Goal: Task Accomplishment & Management: Use online tool/utility

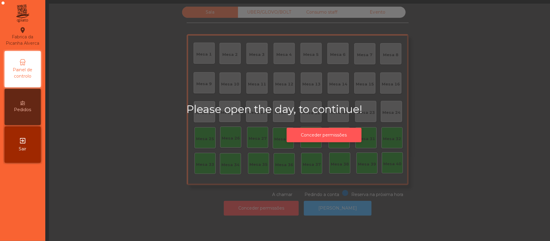
click at [333, 128] on button "Conceder permissões" at bounding box center [324, 135] width 75 height 15
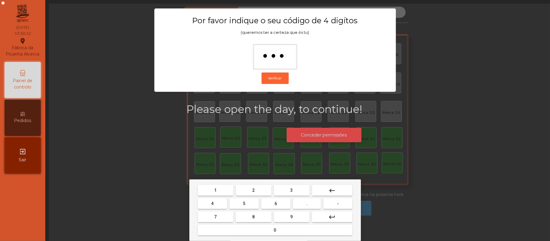
type input "****"
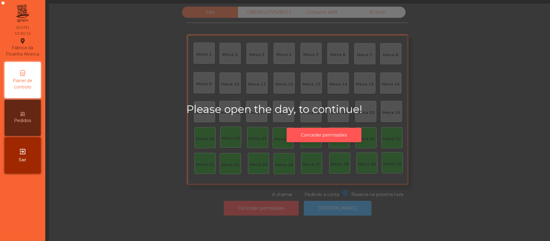
click at [304, 132] on button "Conceder permissões" at bounding box center [324, 135] width 75 height 15
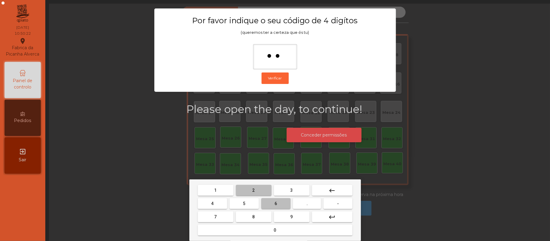
type input "***"
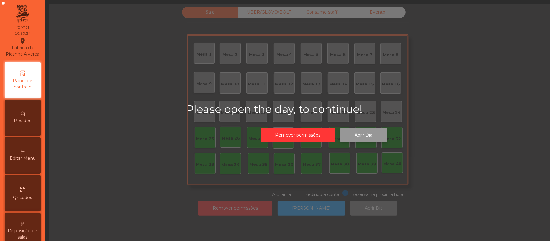
click at [368, 129] on button "Abrir Dia" at bounding box center [363, 135] width 47 height 15
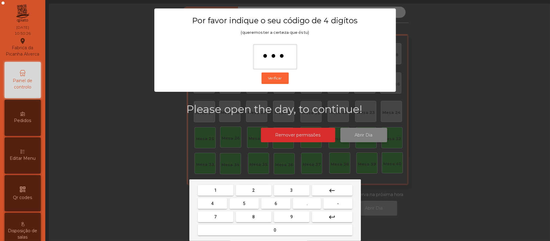
type input "****"
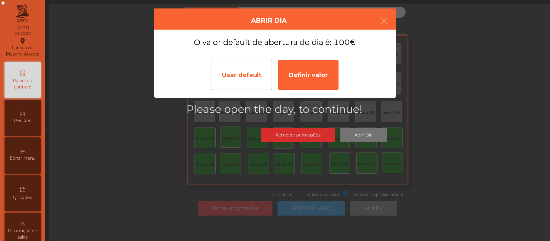
click at [235, 68] on div "Usar default" at bounding box center [242, 75] width 60 height 30
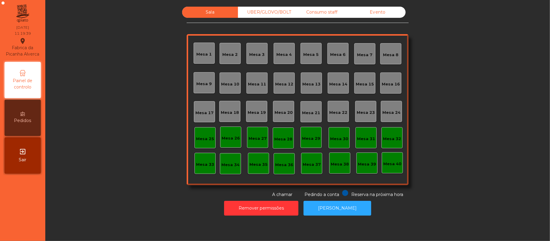
click at [365, 164] on div "Mesa 39" at bounding box center [367, 164] width 18 height 6
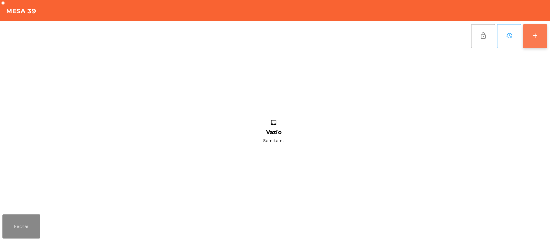
click at [528, 36] on button "add" at bounding box center [535, 36] width 24 height 24
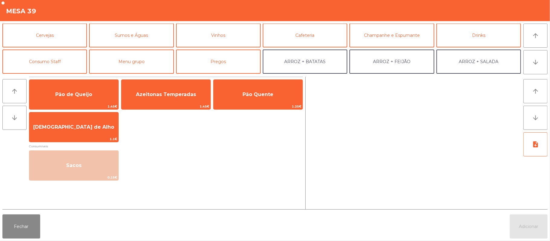
scroll to position [33, 0]
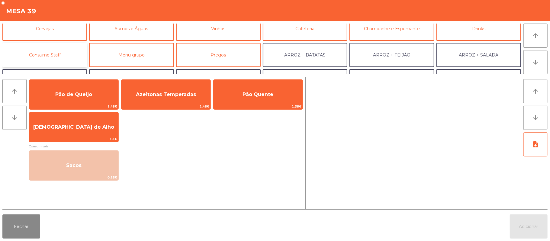
click at [56, 56] on button "Consumo Staff" at bounding box center [44, 55] width 85 height 24
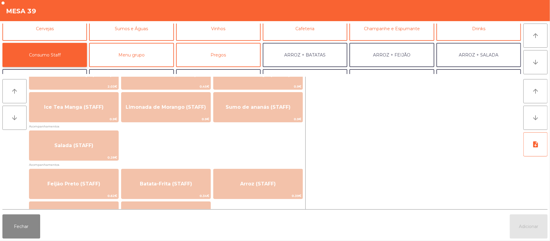
scroll to position [193, 0]
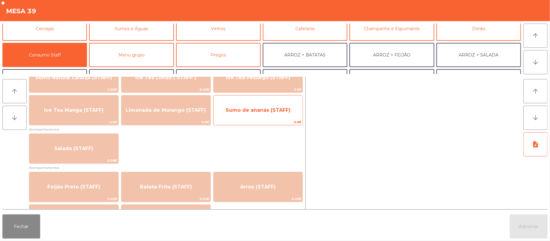
click at [260, 114] on span "Sumo de ananás (STAFF)" at bounding box center [258, 110] width 89 height 16
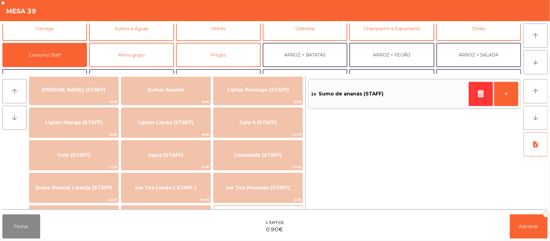
scroll to position [74, 0]
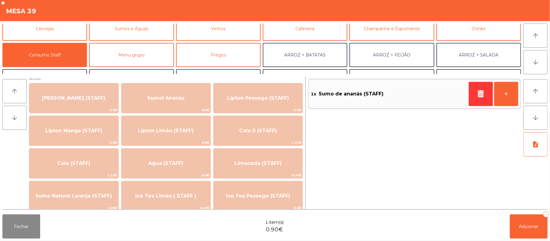
click at [422, 133] on div "1x Sumo de ananás (STAFF) +" at bounding box center [414, 143] width 213 height 133
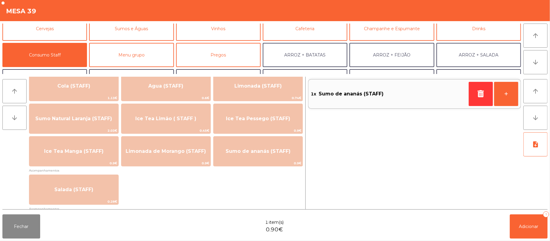
scroll to position [159, 0]
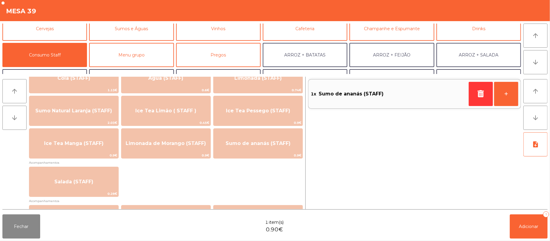
click at [167, 174] on div "Salada (STAFF) 0.28€" at bounding box center [166, 182] width 274 height 30
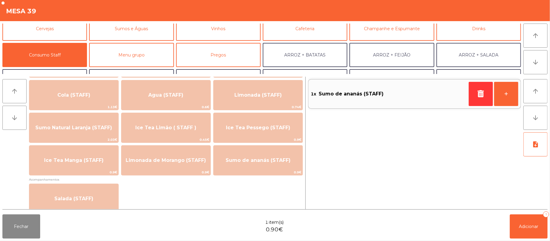
scroll to position [134, 0]
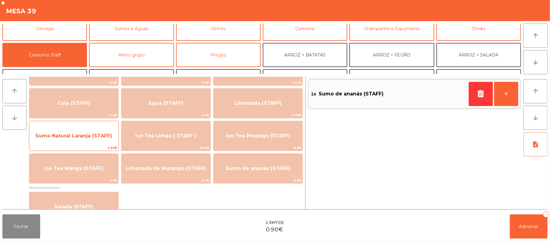
click at [72, 140] on span "Sumo Natural Laranja (STAFF)" at bounding box center [73, 136] width 89 height 16
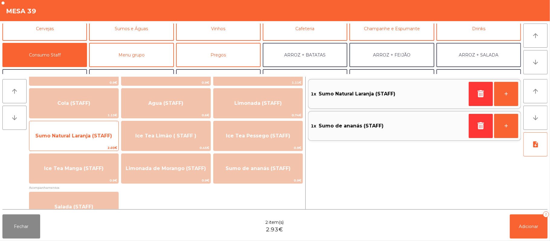
click at [73, 140] on span "Sumo Natural Laranja (STAFF)" at bounding box center [73, 136] width 89 height 16
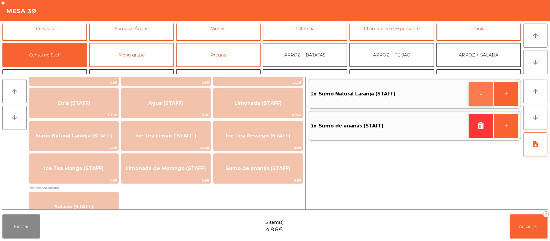
click at [476, 95] on button "-" at bounding box center [481, 94] width 24 height 24
click at [509, 130] on button "+" at bounding box center [506, 126] width 24 height 24
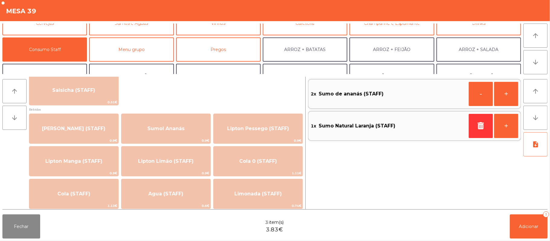
scroll to position [0, 0]
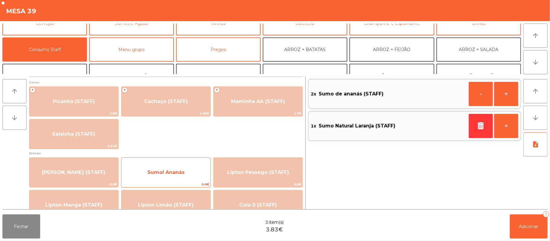
click at [155, 185] on span "0.9€" at bounding box center [165, 184] width 89 height 6
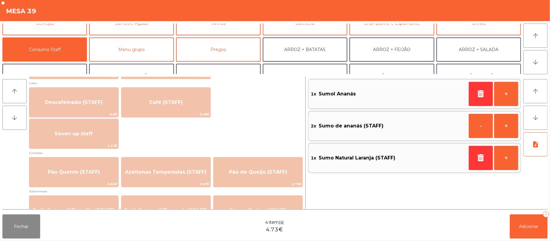
scroll to position [349, 0]
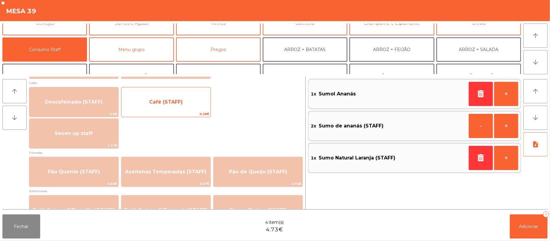
click at [178, 103] on span "Café (STAFF)" at bounding box center [166, 102] width 34 height 6
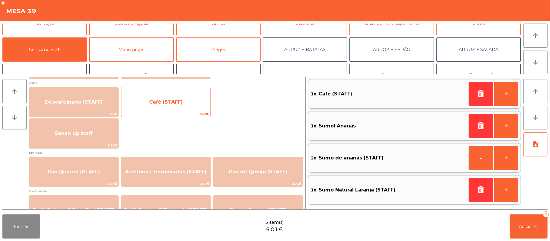
click at [175, 103] on span "Café (STAFF)" at bounding box center [166, 102] width 34 height 6
click at [176, 105] on span "Café (STAFF)" at bounding box center [165, 102] width 89 height 16
click at [179, 102] on span "Café (STAFF)" at bounding box center [166, 102] width 34 height 6
click at [176, 107] on span "Café (STAFF)" at bounding box center [165, 102] width 89 height 16
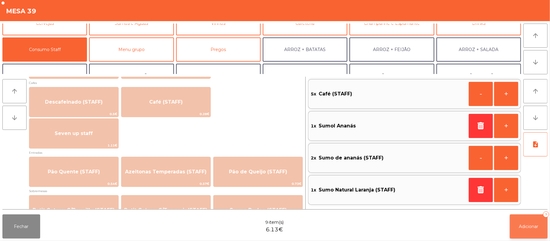
click at [525, 225] on span "Adicionar" at bounding box center [528, 226] width 19 height 5
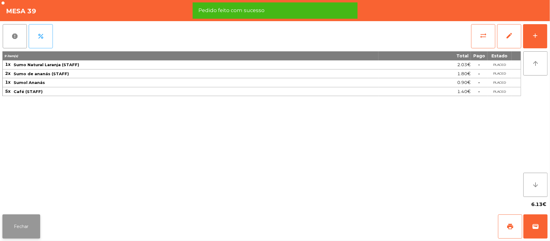
click at [32, 217] on button "Fechar" at bounding box center [21, 226] width 38 height 24
